Goal: Task Accomplishment & Management: Manage account settings

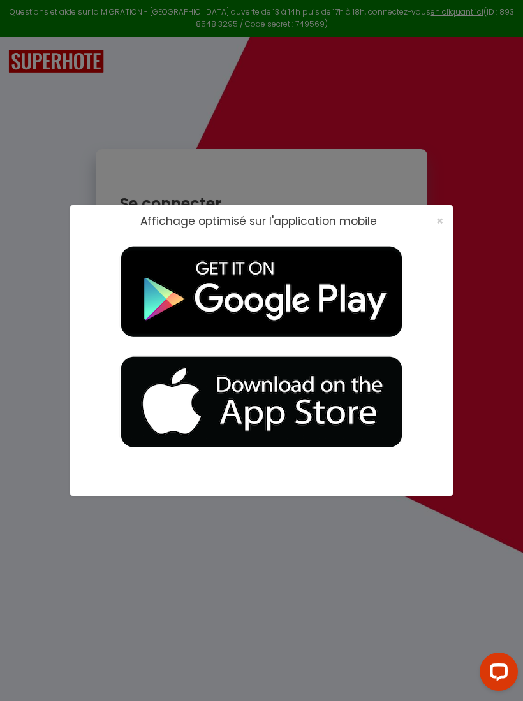
click at [436, 220] on span "×" at bounding box center [439, 221] width 7 height 16
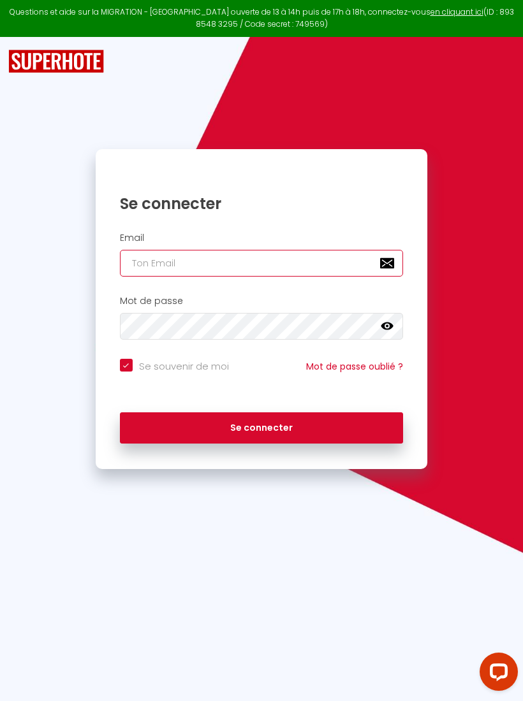
click at [185, 268] on input "email" at bounding box center [261, 263] width 283 height 27
type input "[EMAIL_ADDRESS][DOMAIN_NAME]"
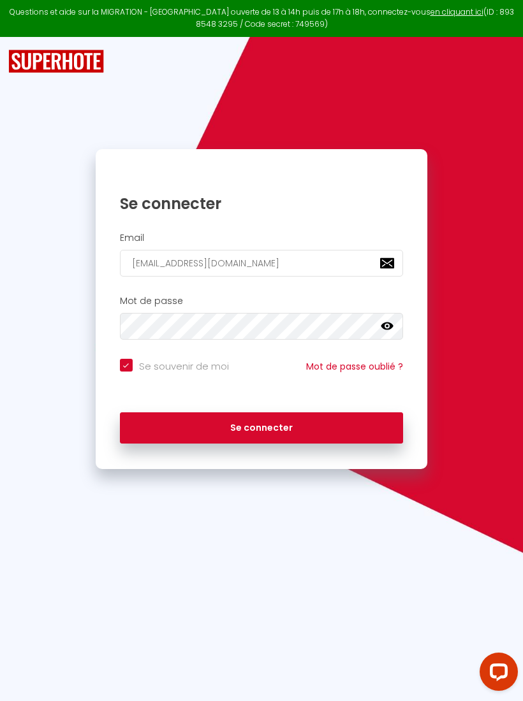
click at [261, 425] on button "Se connecter" at bounding box center [261, 428] width 283 height 32
checkbox input "true"
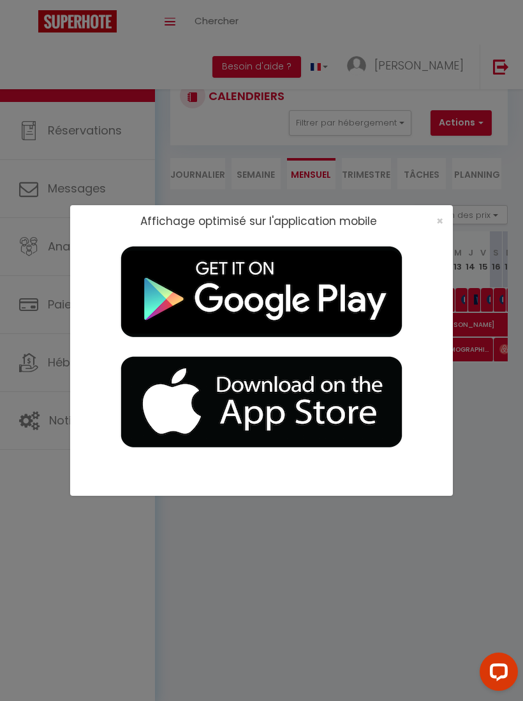
click at [426, 230] on div "Affichage optimisé sur l'application mobile ×" at bounding box center [261, 221] width 382 height 32
click at [436, 220] on span "×" at bounding box center [439, 221] width 7 height 16
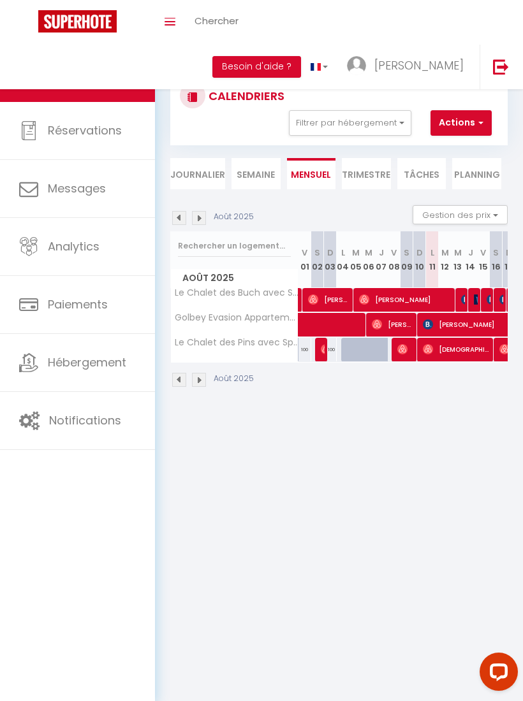
click at [92, 366] on span "Hébergement" at bounding box center [87, 362] width 78 height 16
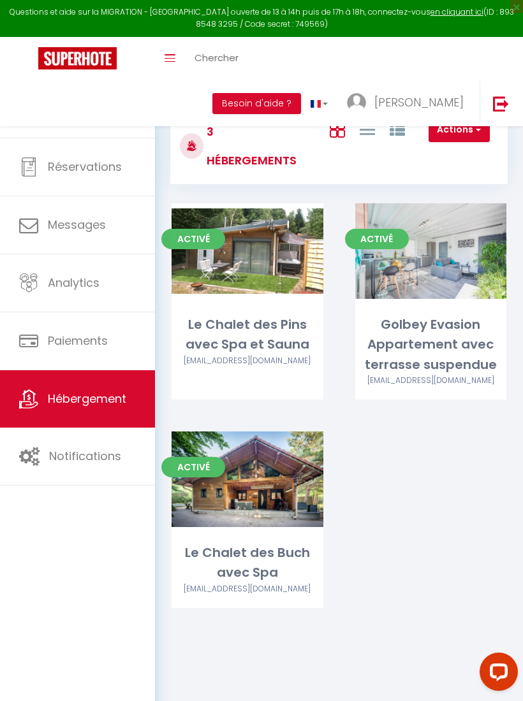
click at [222, 500] on div "Editer" at bounding box center [247, 479] width 152 height 96
click at [246, 479] on link "Editer" at bounding box center [247, 478] width 76 height 25
select select "3"
select select "2"
select select "1"
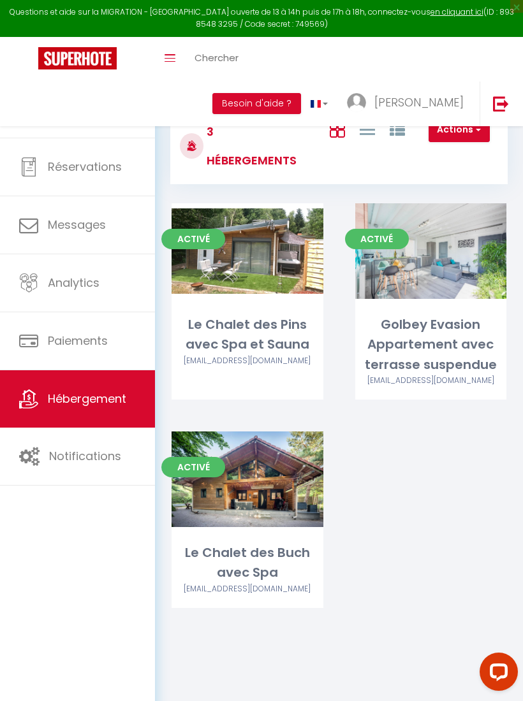
select select "1"
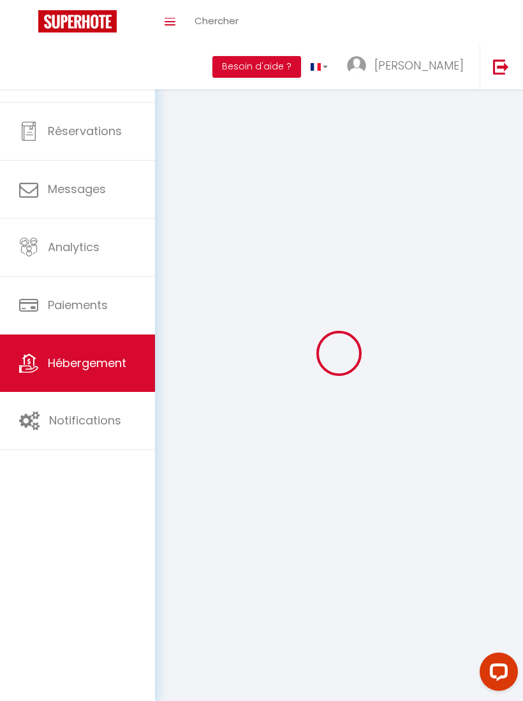
select select
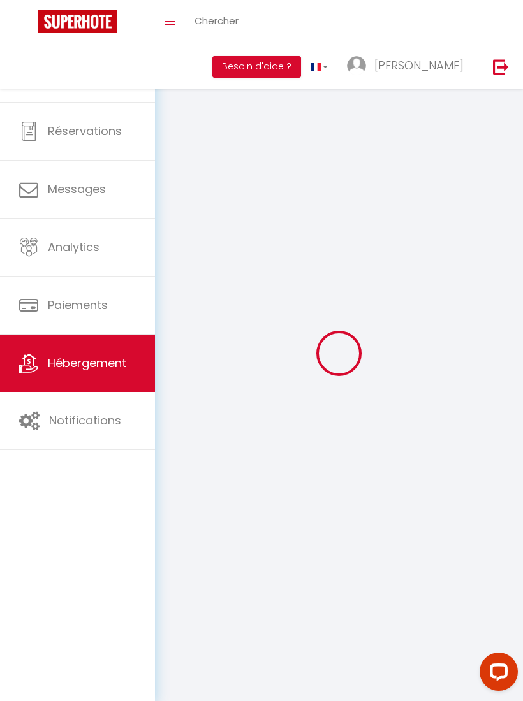
select select
checkbox input "false"
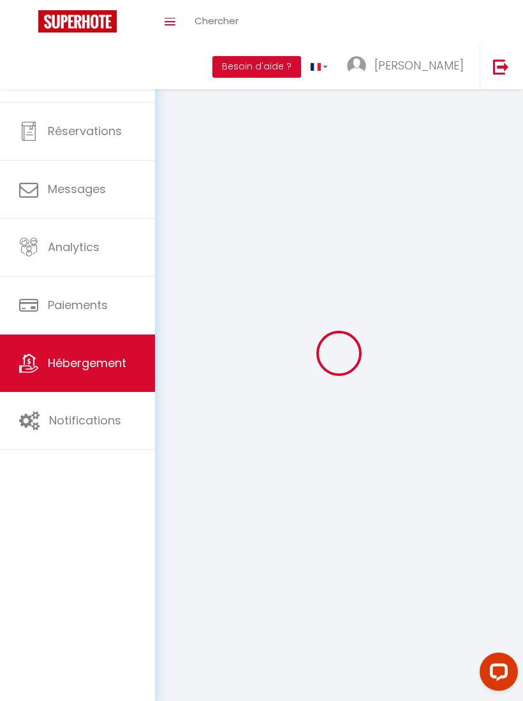
select select
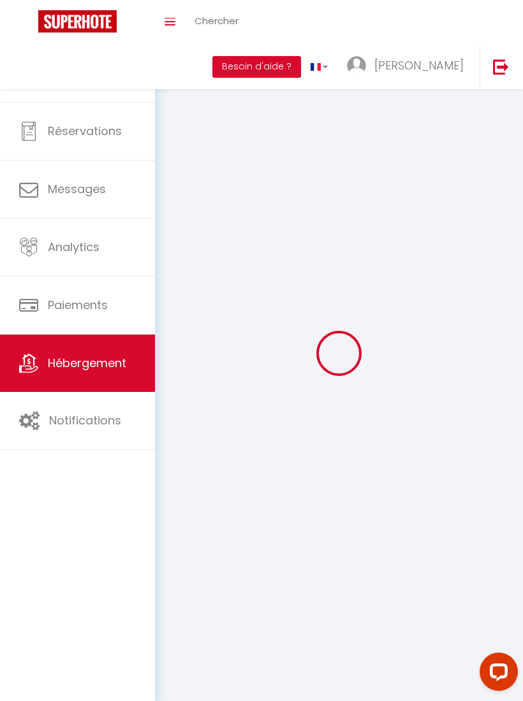
select select
checkbox input "false"
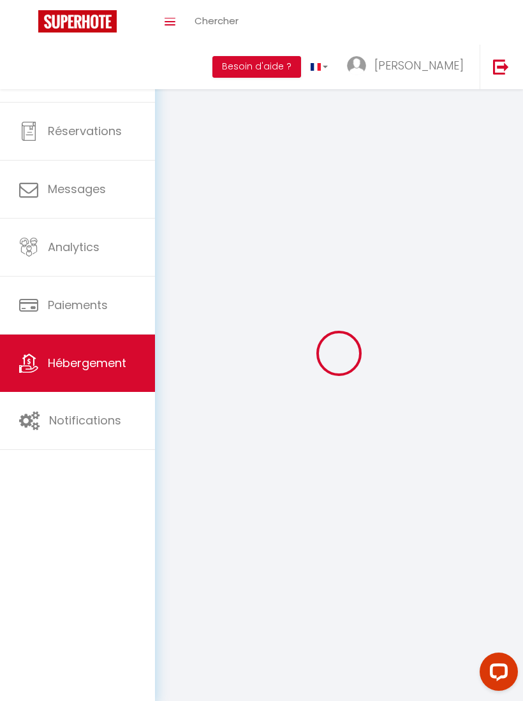
checkbox input "false"
select select
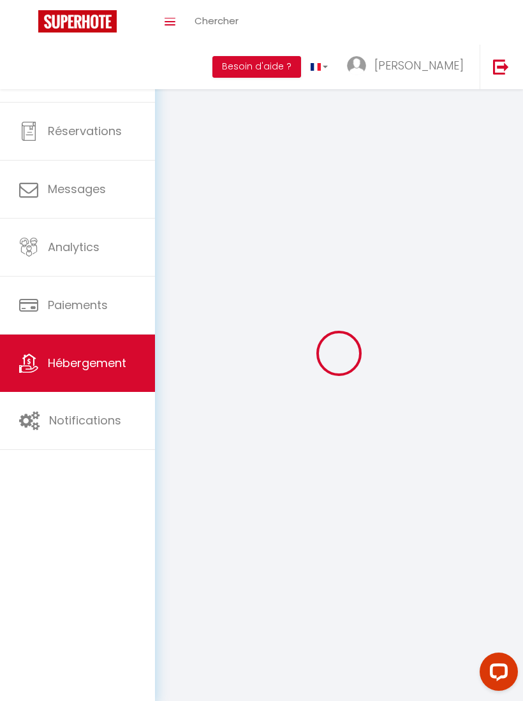
select select
checkbox input "false"
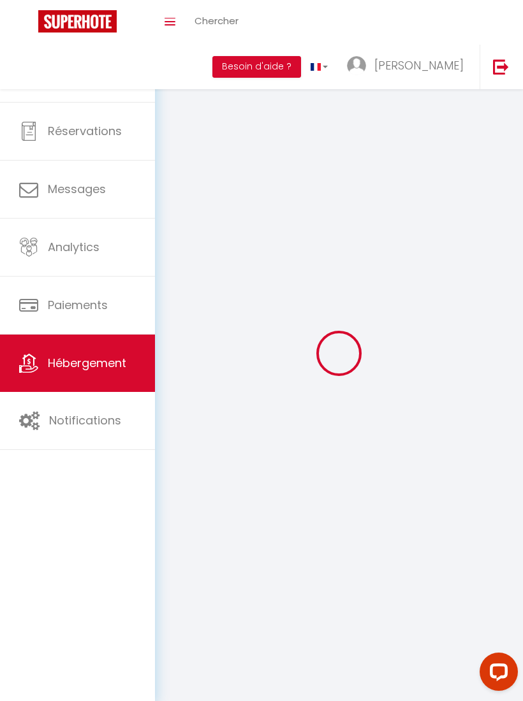
checkbox input "false"
select select
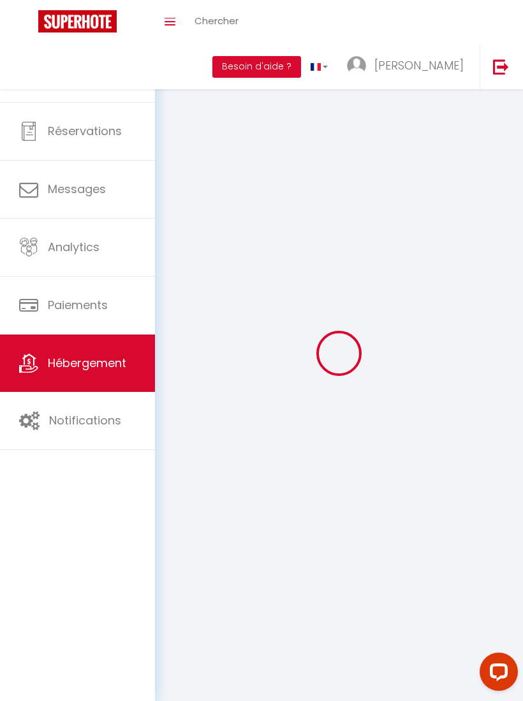
select select
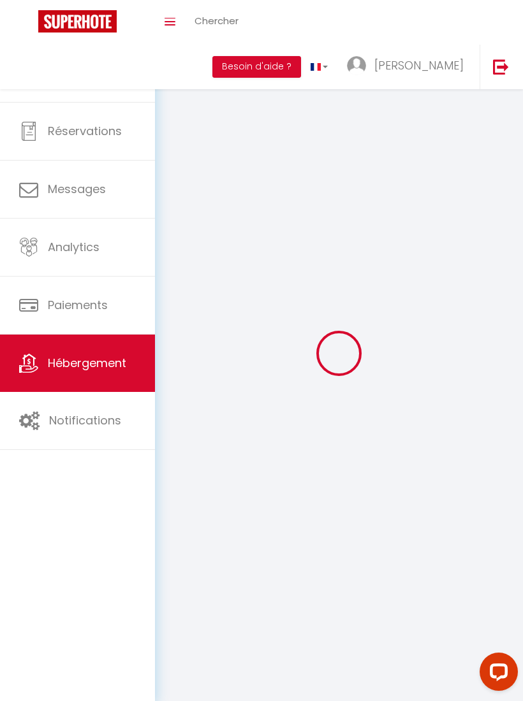
checkbox input "false"
select select
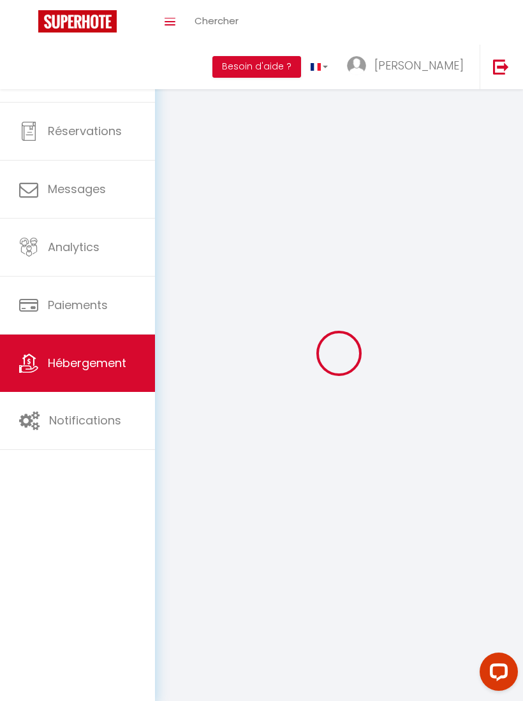
select select
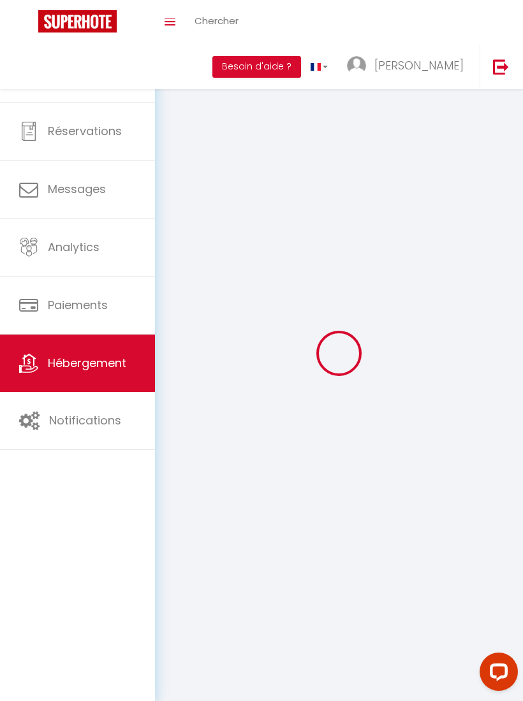
select select
checkbox input "false"
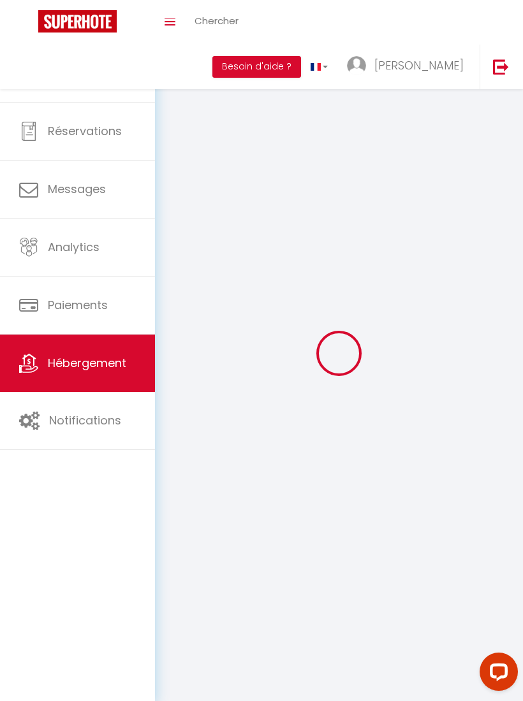
select select
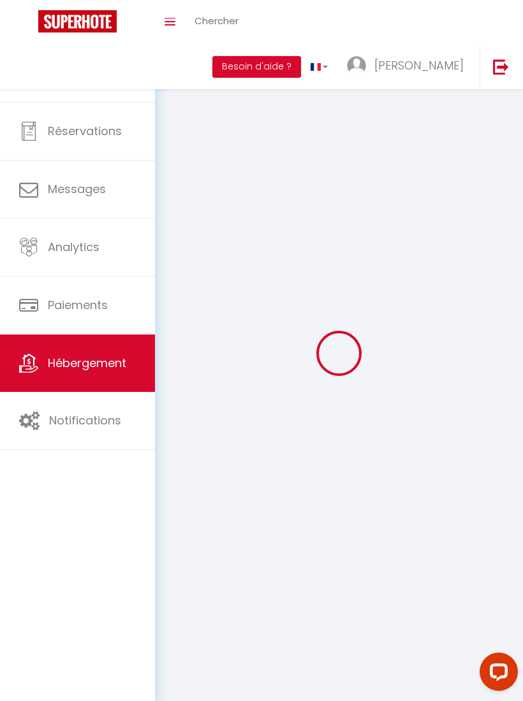
select select
checkbox input "false"
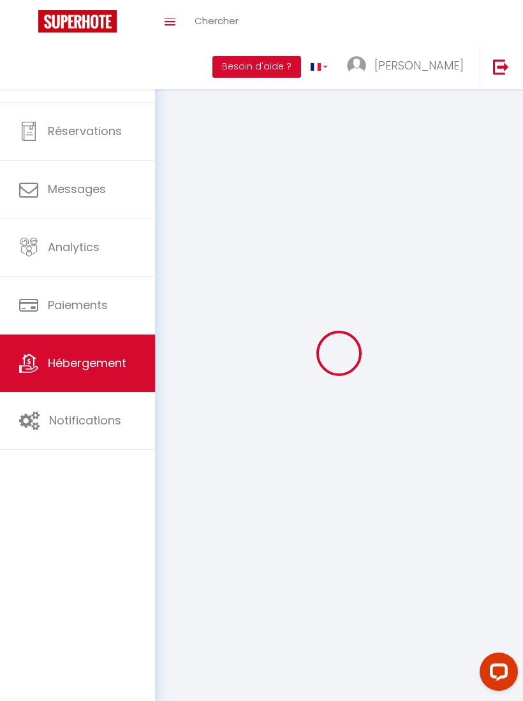
checkbox input "false"
select select
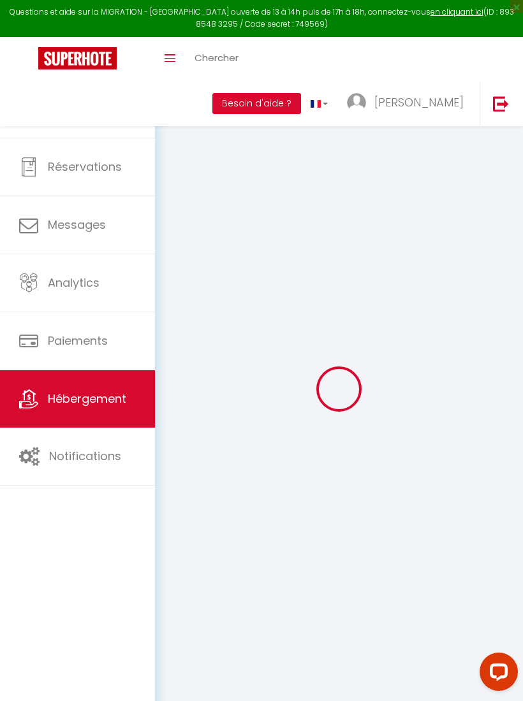
type textarea "Le Chalet des Buch ( avec Spa )"
type textarea "Véritable chalet , en pleine nature , à proximité de [GEOGRAPHIC_DATA] ( [GEOGR…"
type textarea "Chalet entier avec spa privatif et terrasse privative. Il est situé dans une co…"
type input "48.145540"
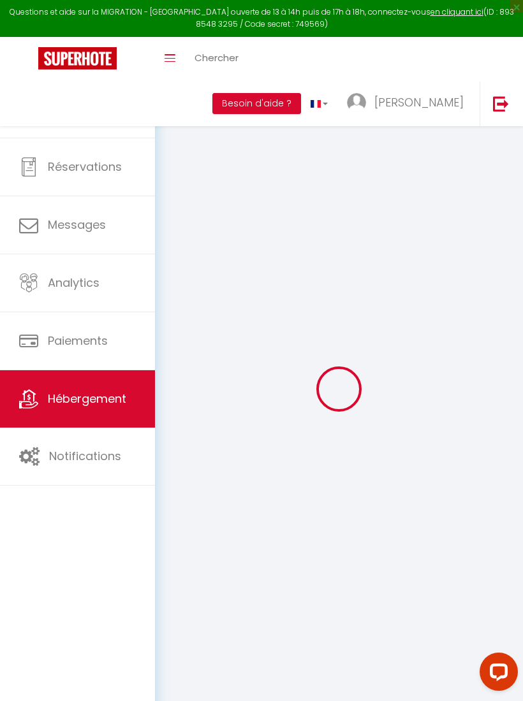
type input "6.39105"
checkbox input "true"
select select "PROPERTY_TYPE_CHALET"
type input "Le Chalet des Buch"
select select "RELAXED"
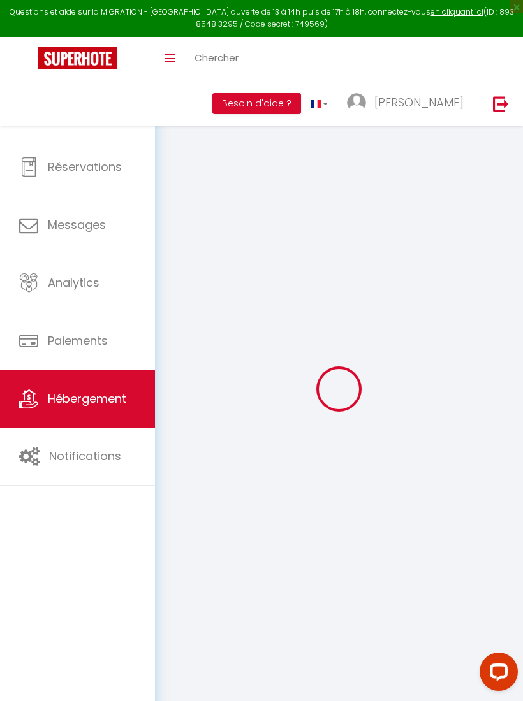
select select "11:00"
type input "[PERSON_NAME]"
type input "3"
checkbox input "false"
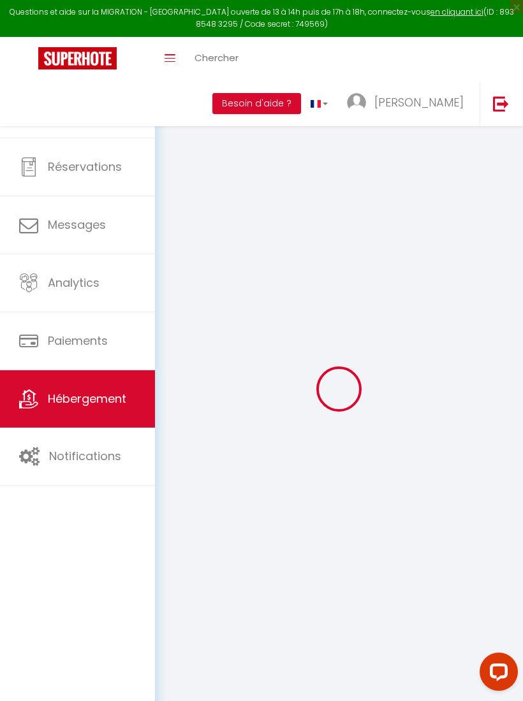
checkbox input "false"
select select "50"
select select "44"
select select "51"
select select
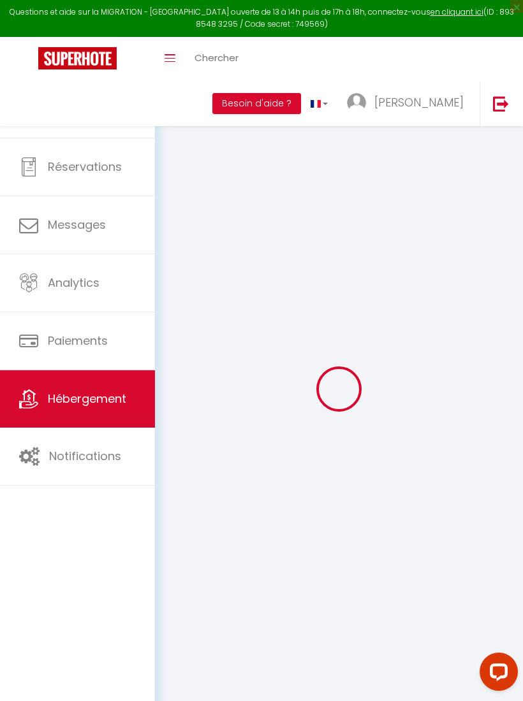
select select "86"
select select
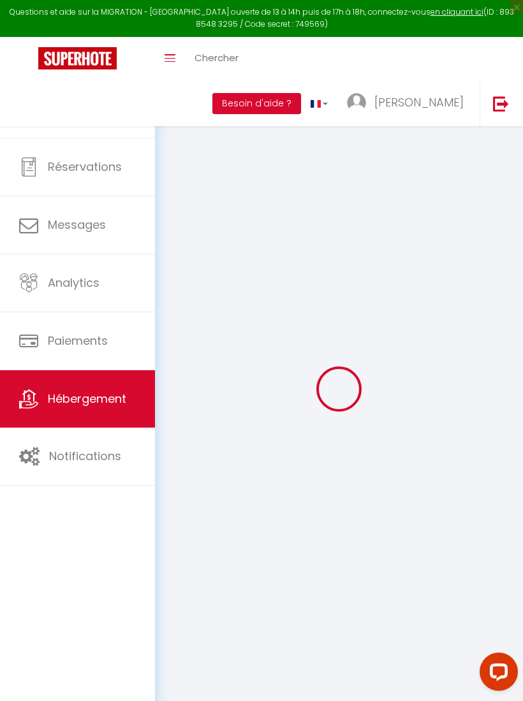
select select
select select "151"
select select
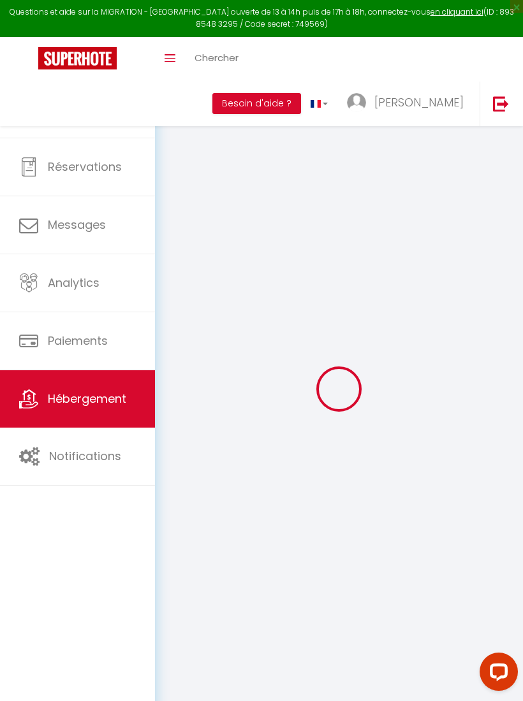
select select
checkbox input "false"
checkbox input "true"
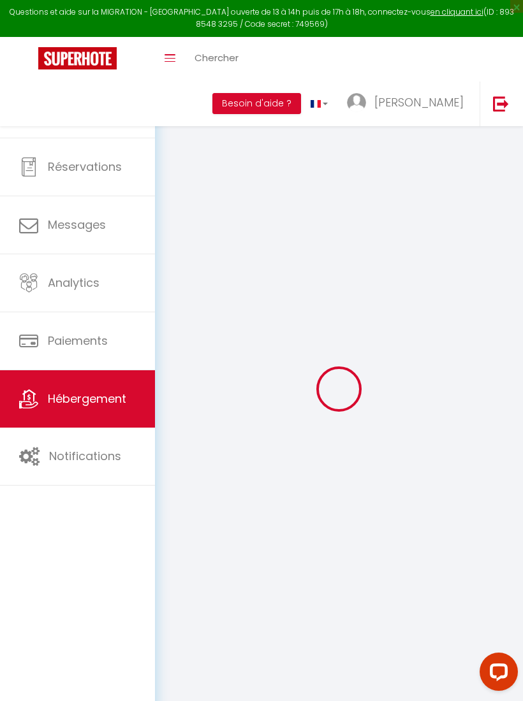
checkbox input "true"
select select "15:00"
select select "23:45"
select select "11:00"
select select "15"
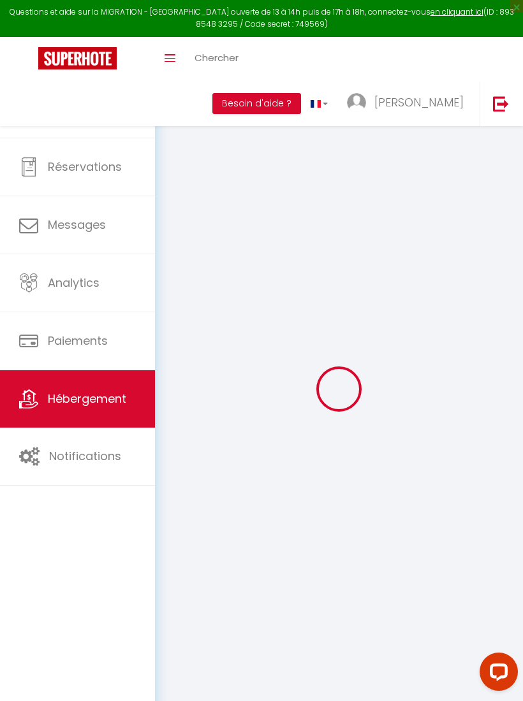
select select "15"
select select "15:00"
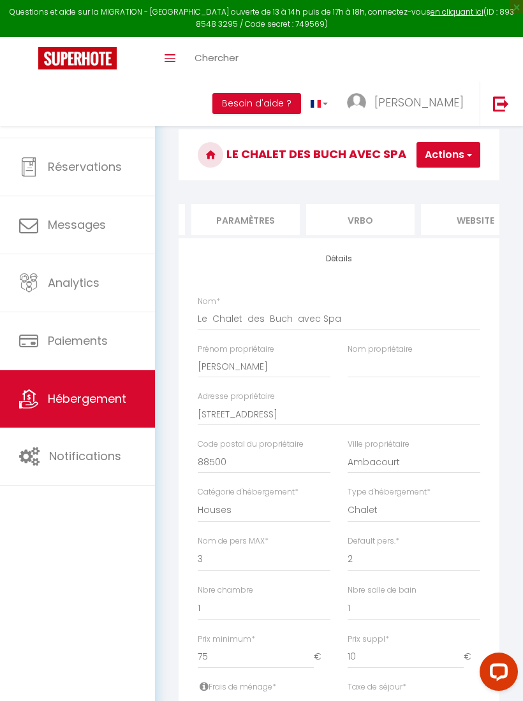
scroll to position [0, 808]
click at [338, 217] on li "Vrbo" at bounding box center [342, 219] width 108 height 31
checkbox input "false"
checkbox input "true"
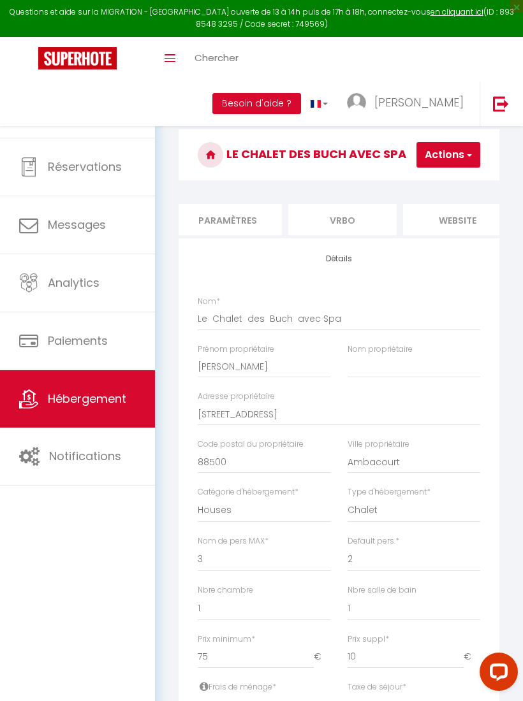
checkbox input "true"
